Goal: Contribute content: Add original content to the website for others to see

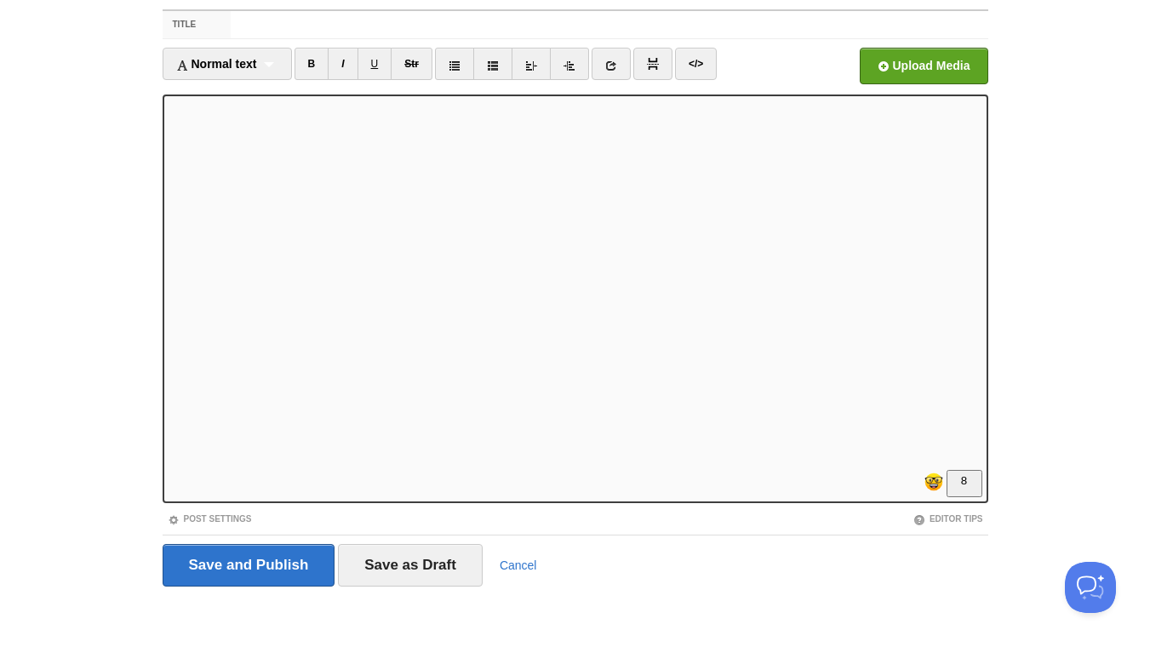
scroll to position [442, 0]
click at [307, 63] on link "B" at bounding box center [312, 64] width 35 height 32
click at [342, 64] on link "I" at bounding box center [343, 64] width 30 height 32
click at [312, 30] on input "Title" at bounding box center [609, 24] width 757 height 27
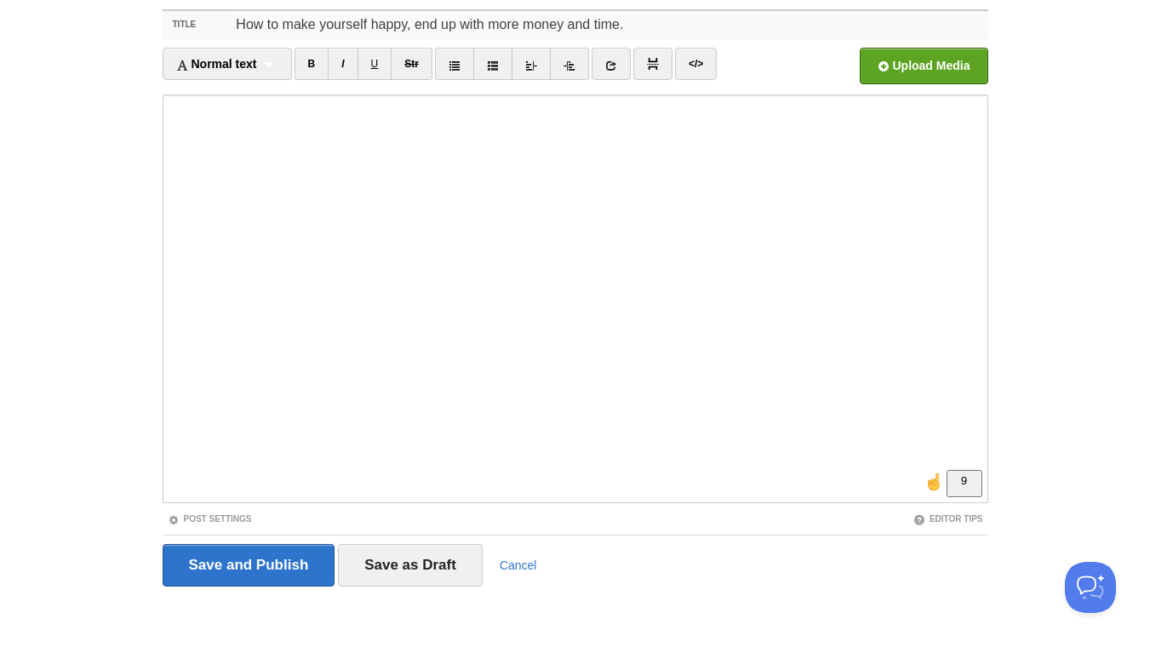
click at [406, 28] on input "How to make yourself happy, end up with more money and time." at bounding box center [609, 24] width 757 height 27
click at [657, 25] on input "How to make yourself happy NOW, end up with more money and time." at bounding box center [609, 24] width 757 height 27
click at [656, 24] on input "How to make yourself happy NOW, end up with more money and time using your huma…" at bounding box center [609, 24] width 757 height 27
type input "How to make yourself happy NOW, end up with more money and time, using your hum…"
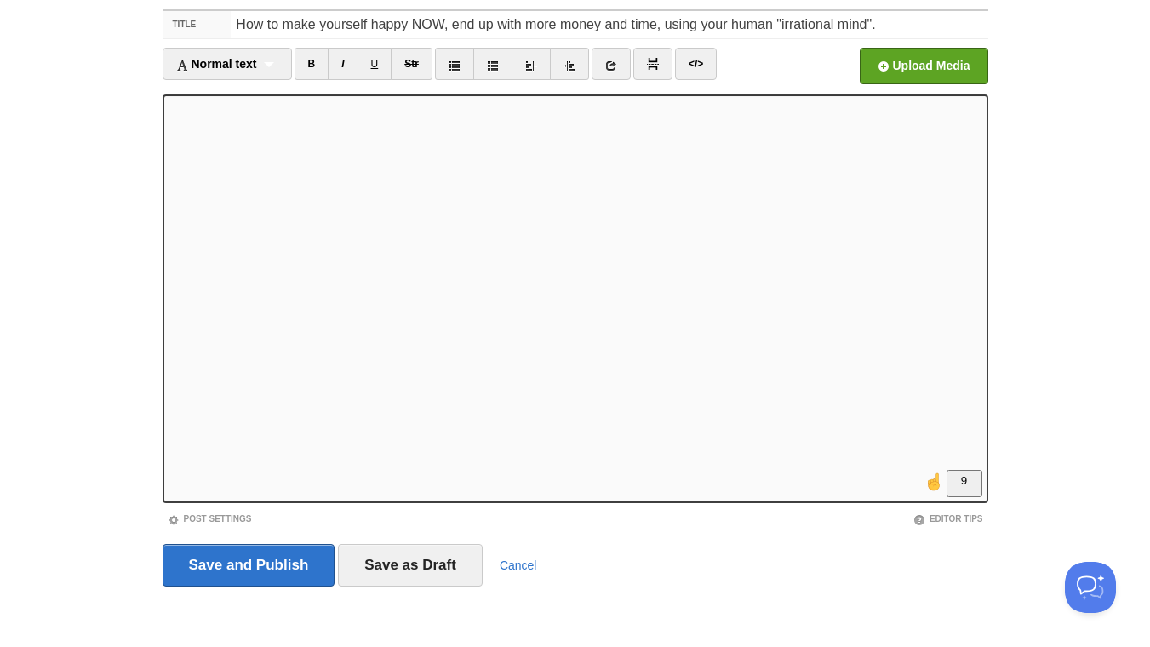
scroll to position [460, 0]
click at [315, 60] on link "B" at bounding box center [312, 64] width 35 height 32
click at [315, 62] on link "B" at bounding box center [312, 64] width 35 height 32
click at [312, 64] on link "B" at bounding box center [312, 64] width 35 height 32
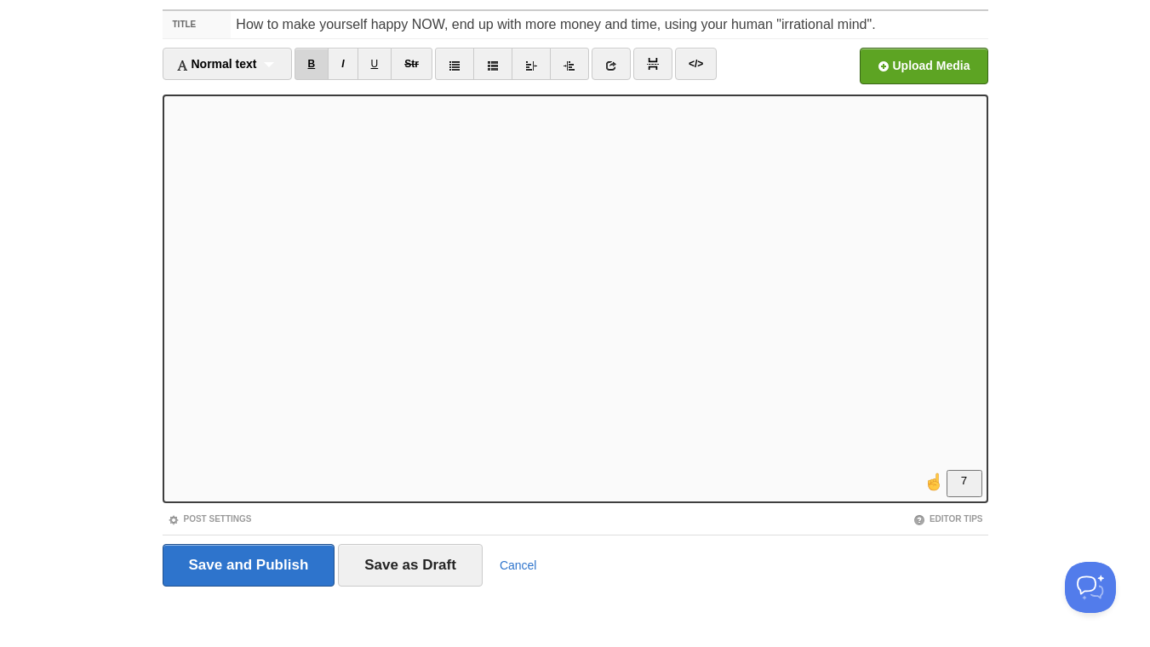
click at [312, 62] on link "B" at bounding box center [312, 64] width 35 height 32
click at [896, 71] on input "file" at bounding box center [409, 70] width 1289 height 87
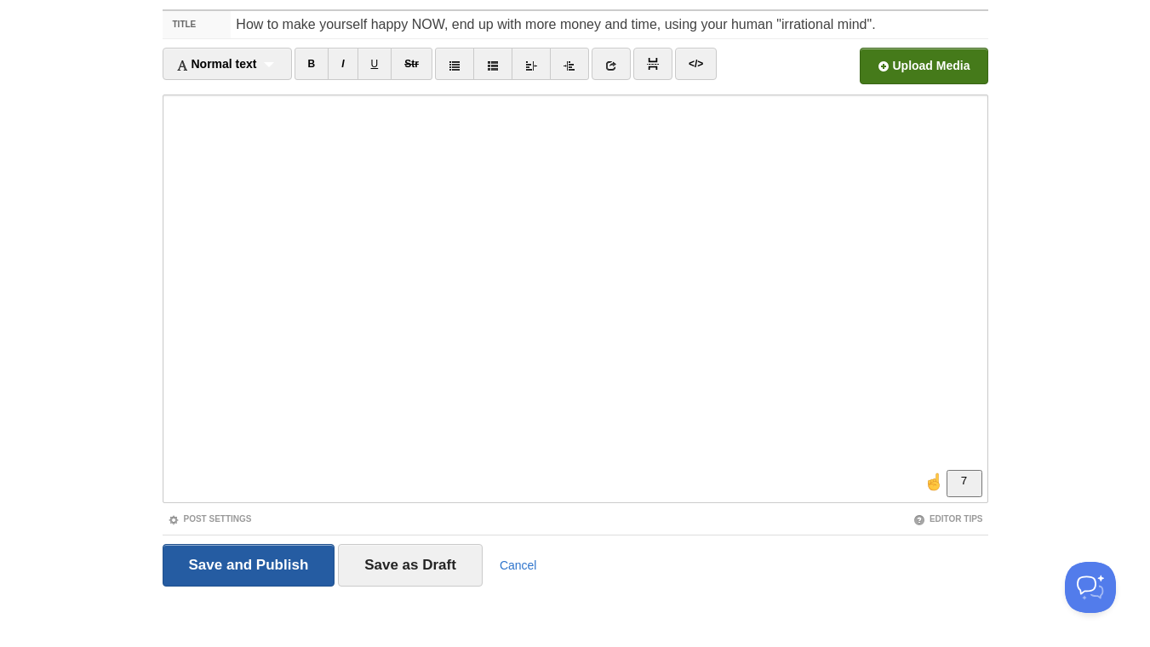
click at [261, 563] on input "Save and Publish" at bounding box center [249, 565] width 173 height 43
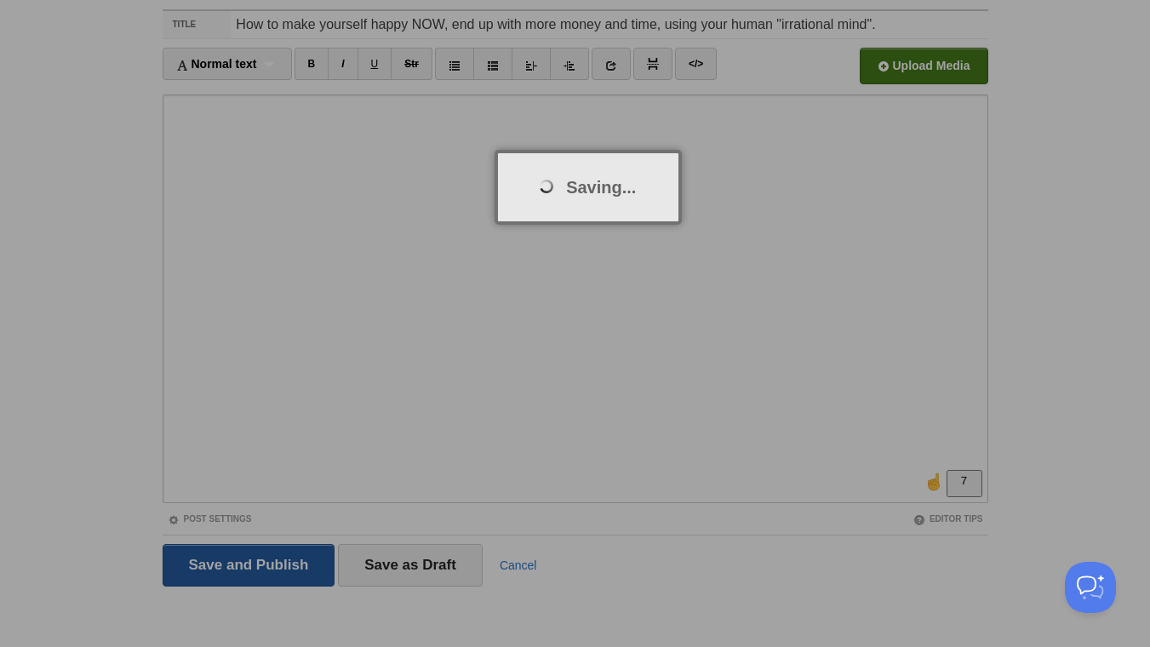
scroll to position [64, 0]
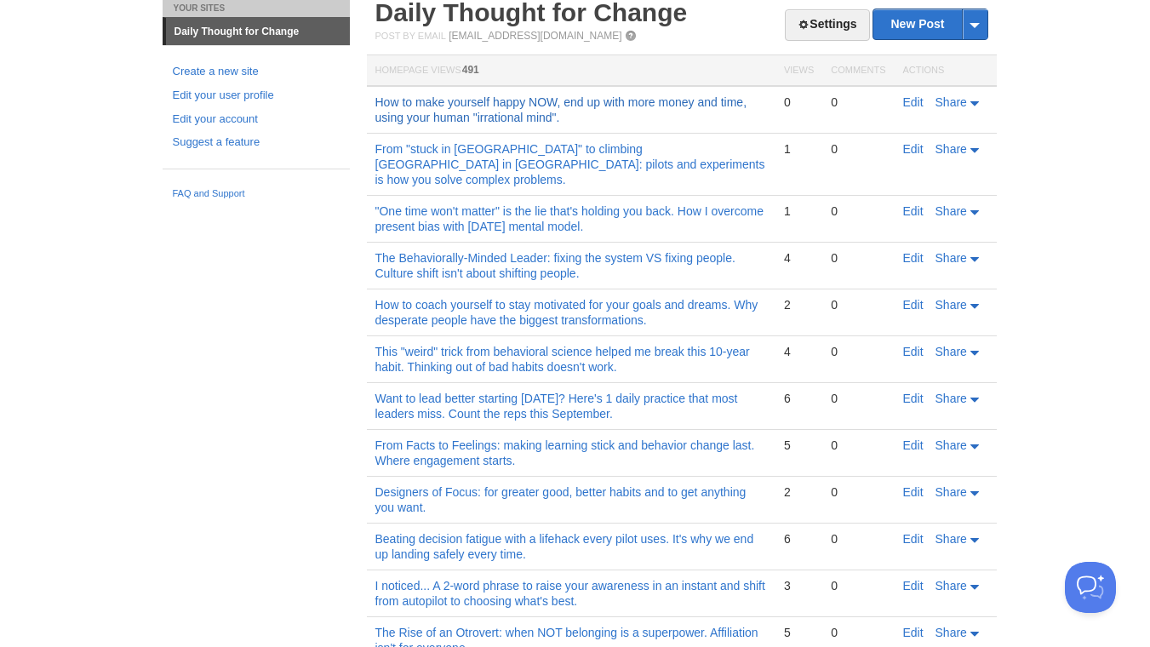
click at [484, 106] on link "How to make yourself happy NOW, end up with more money and time, using your hum…" at bounding box center [562, 109] width 372 height 29
click at [907, 100] on link "Edit" at bounding box center [913, 102] width 20 height 14
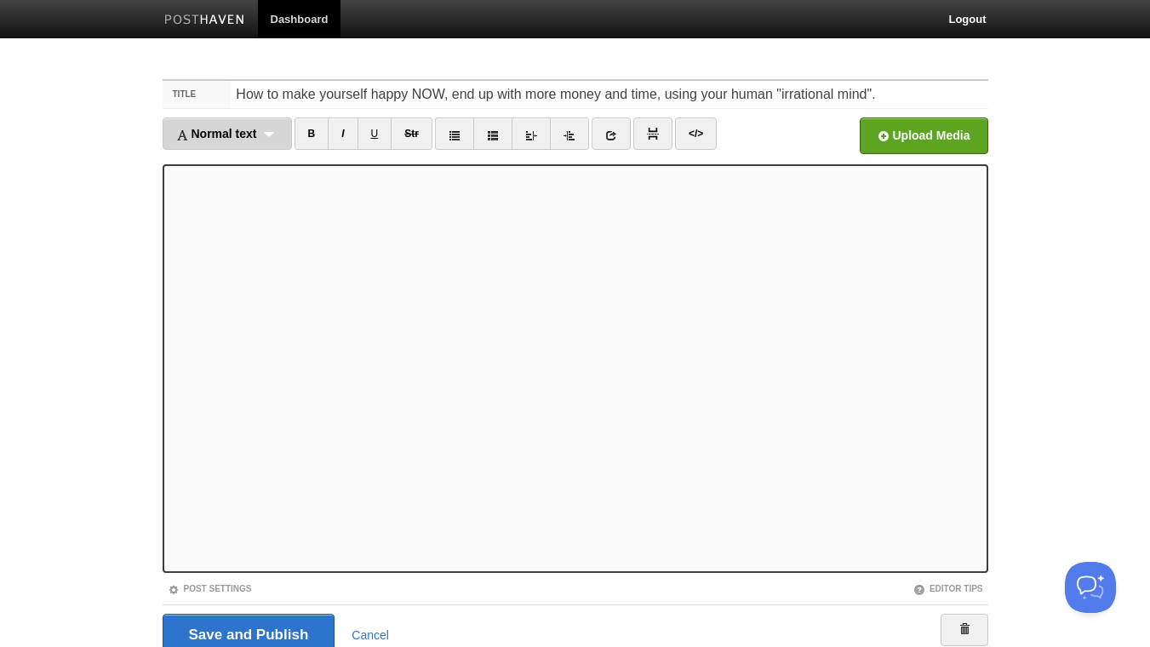
click at [219, 130] on span "Normal text" at bounding box center [216, 134] width 81 height 14
click at [232, 163] on link "Normal text" at bounding box center [227, 164] width 128 height 26
click at [299, 130] on link "B" at bounding box center [296, 134] width 35 height 32
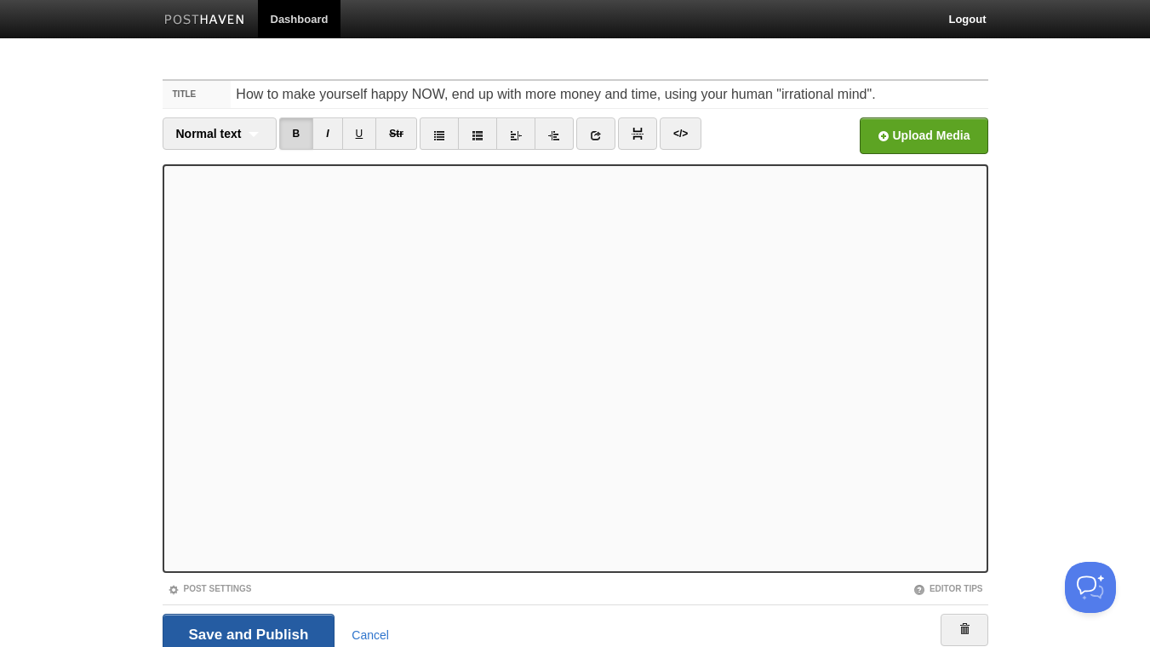
click at [261, 640] on input "Save and Publish" at bounding box center [249, 635] width 173 height 43
